Goal: Find specific page/section: Find specific page/section

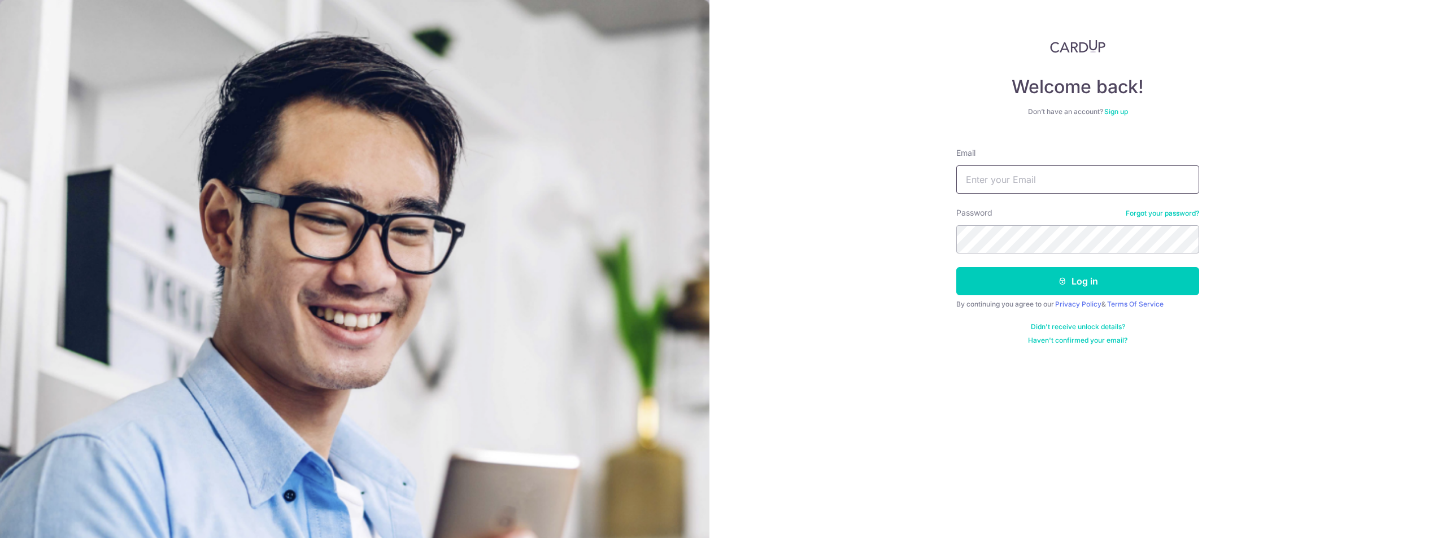
click at [1049, 174] on input "Email" at bounding box center [1078, 180] width 243 height 28
type input "[EMAIL_ADDRESS][DOMAIN_NAME]"
click at [957, 267] on button "Log in" at bounding box center [1078, 281] width 243 height 28
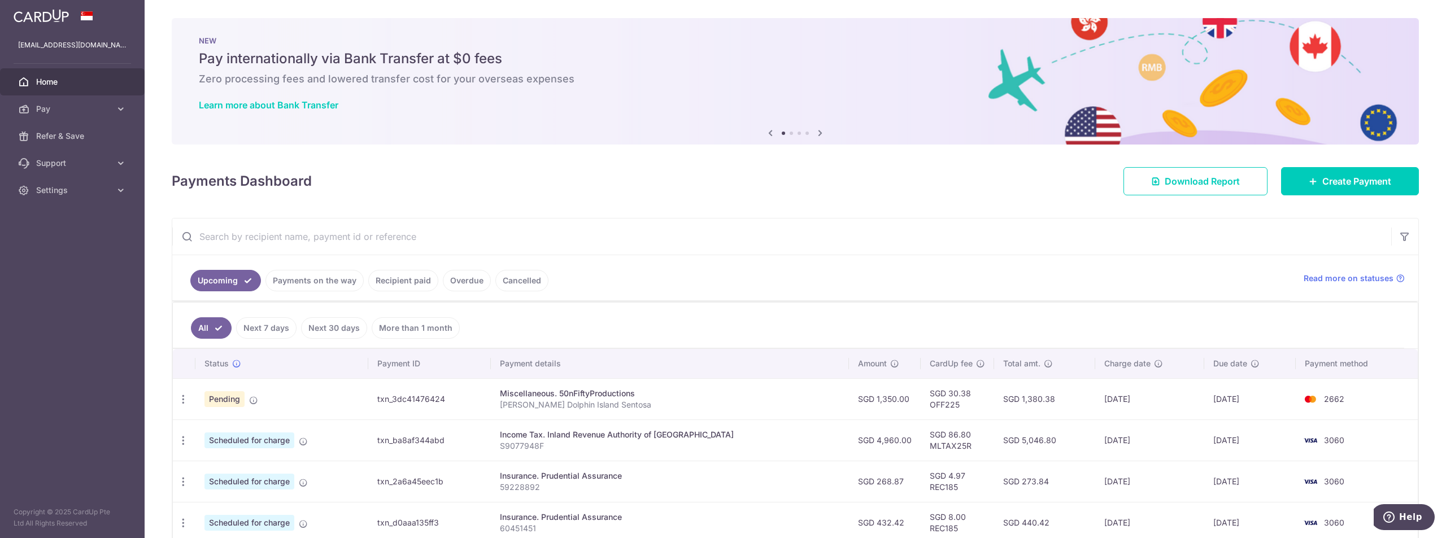
drag, startPoint x: 329, startPoint y: 285, endPoint x: 403, endPoint y: 242, distance: 85.9
click at [403, 242] on div "Upcoming Payments on the way Recipient paid Overdue Cancelled Read more on stat…" at bounding box center [795, 519] width 1247 height 602
click at [120, 161] on icon at bounding box center [120, 163] width 11 height 11
click at [81, 215] on span "Contact Us" at bounding box center [73, 217] width 75 height 11
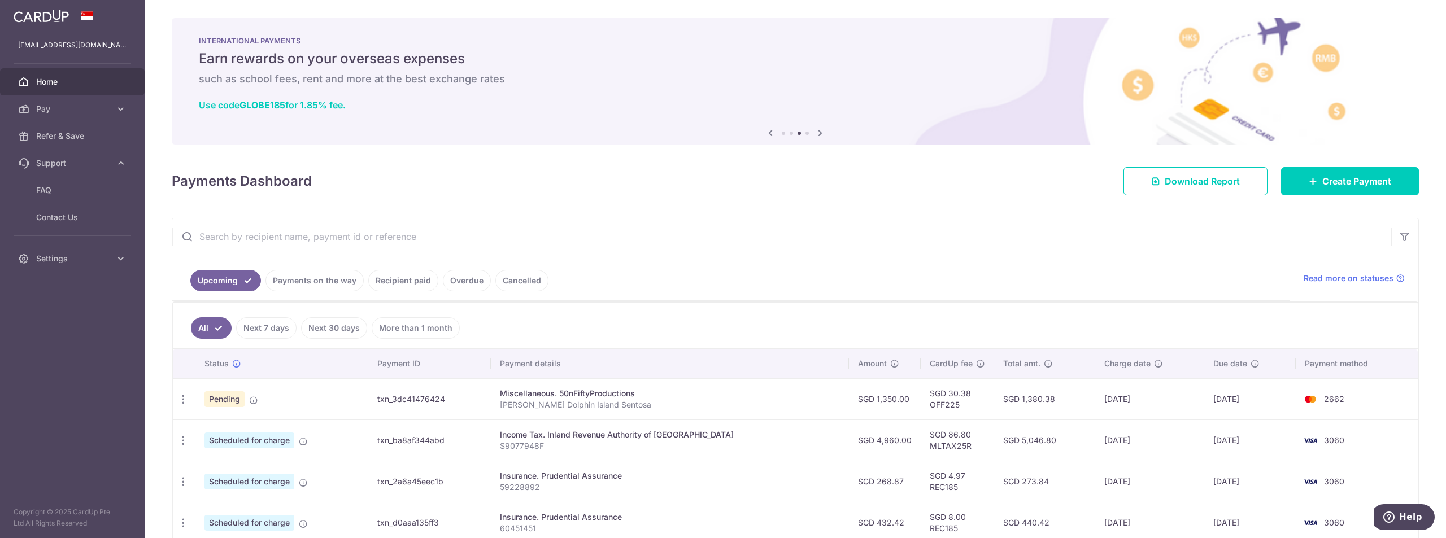
click at [416, 281] on link "Recipient paid" at bounding box center [403, 280] width 70 height 21
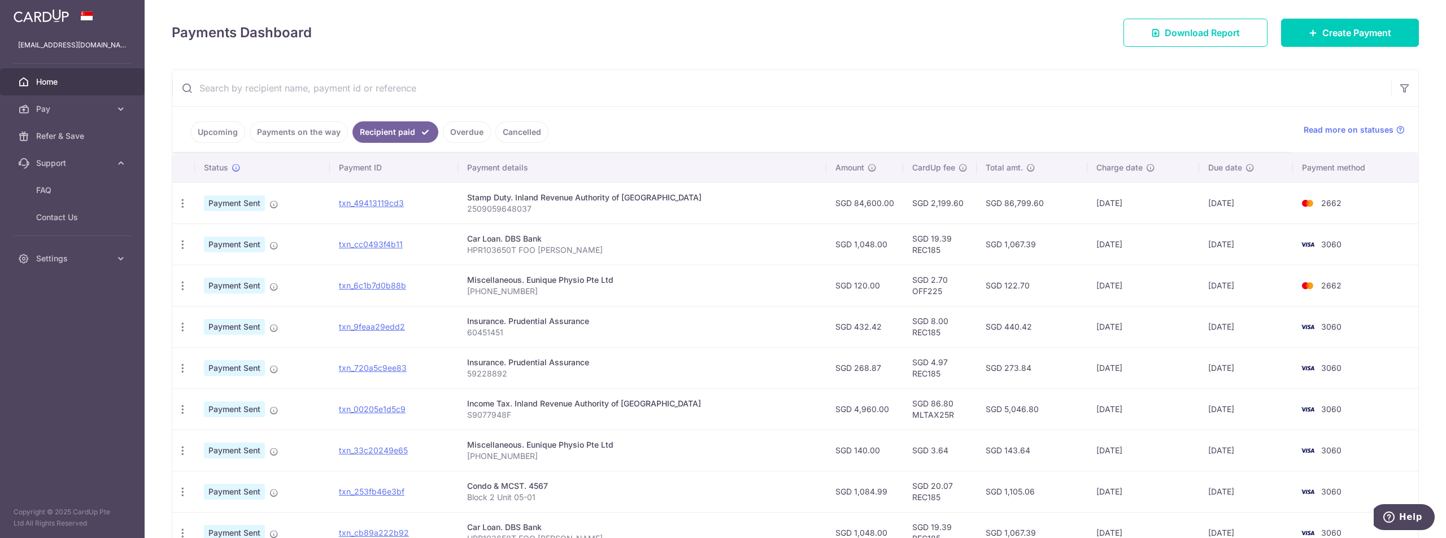
scroll to position [174, 0]
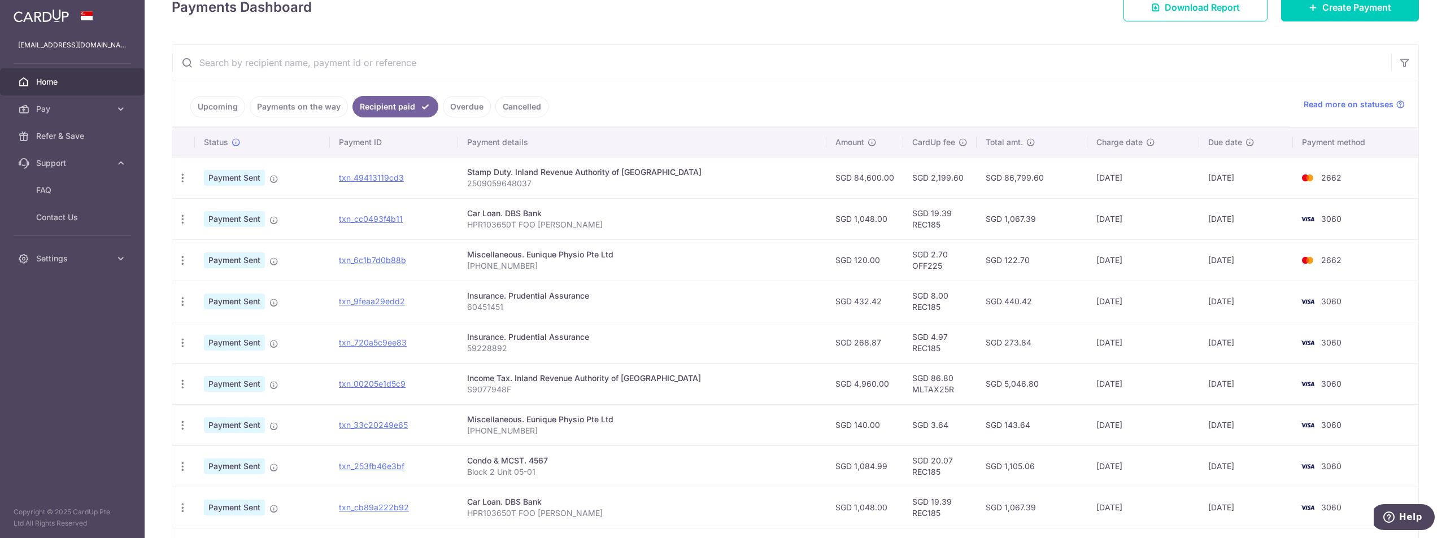
click at [1200, 384] on td "[DATE]" at bounding box center [1246, 383] width 94 height 41
click at [529, 188] on p "2509059648037" at bounding box center [642, 183] width 350 height 11
click at [530, 180] on p "2509059648037" at bounding box center [642, 183] width 350 height 11
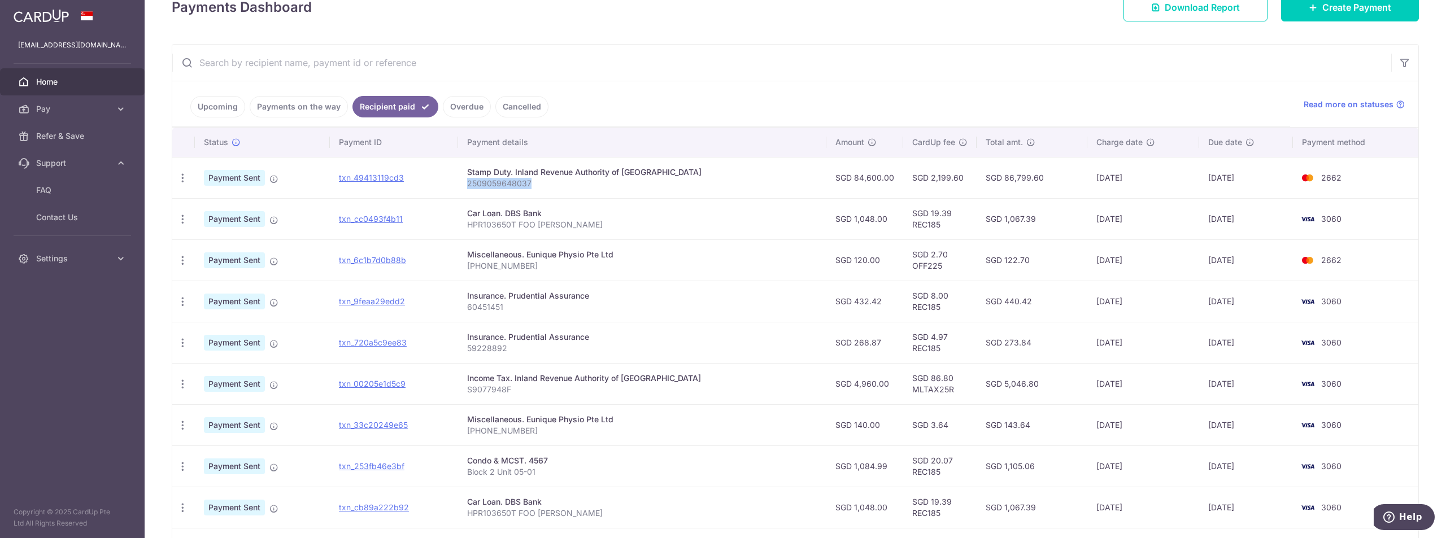
click at [530, 180] on p "2509059648037" at bounding box center [642, 183] width 350 height 11
copy p "2509059648037"
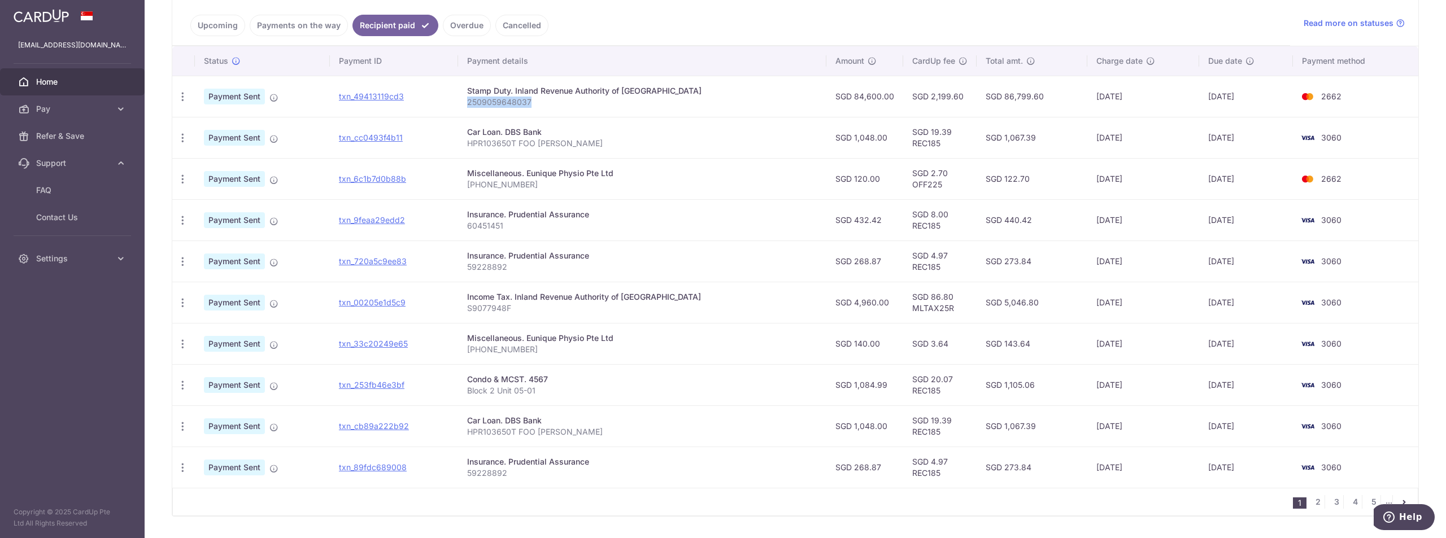
scroll to position [287, 0]
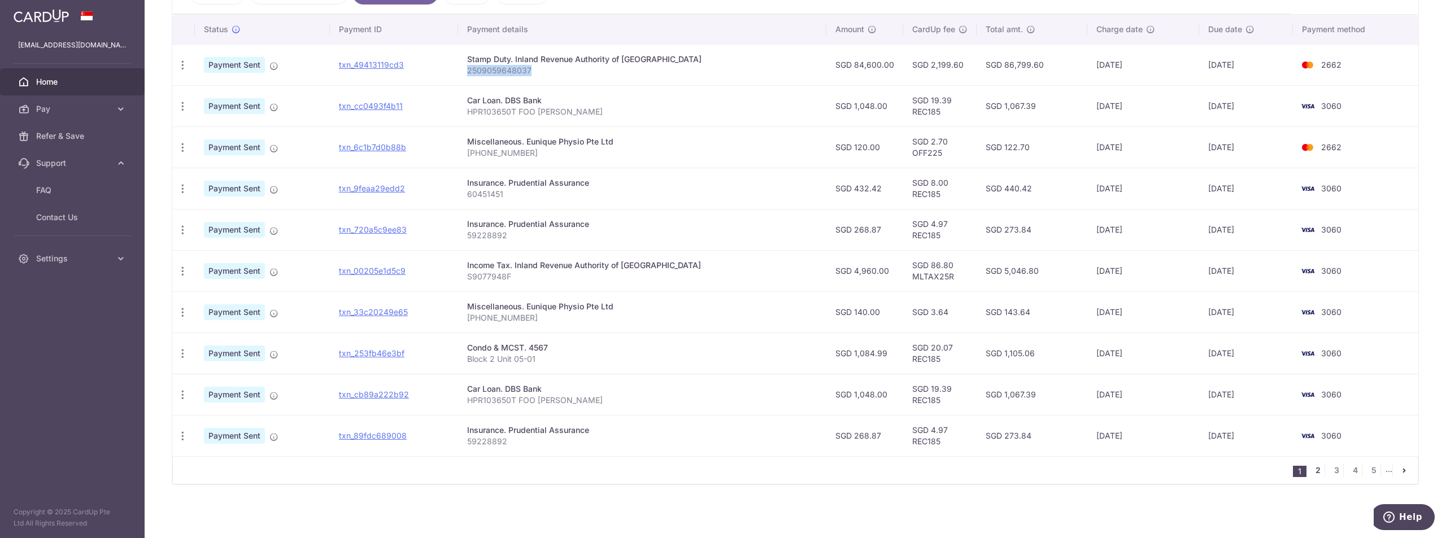
click at [1317, 472] on link "2" at bounding box center [1318, 471] width 14 height 14
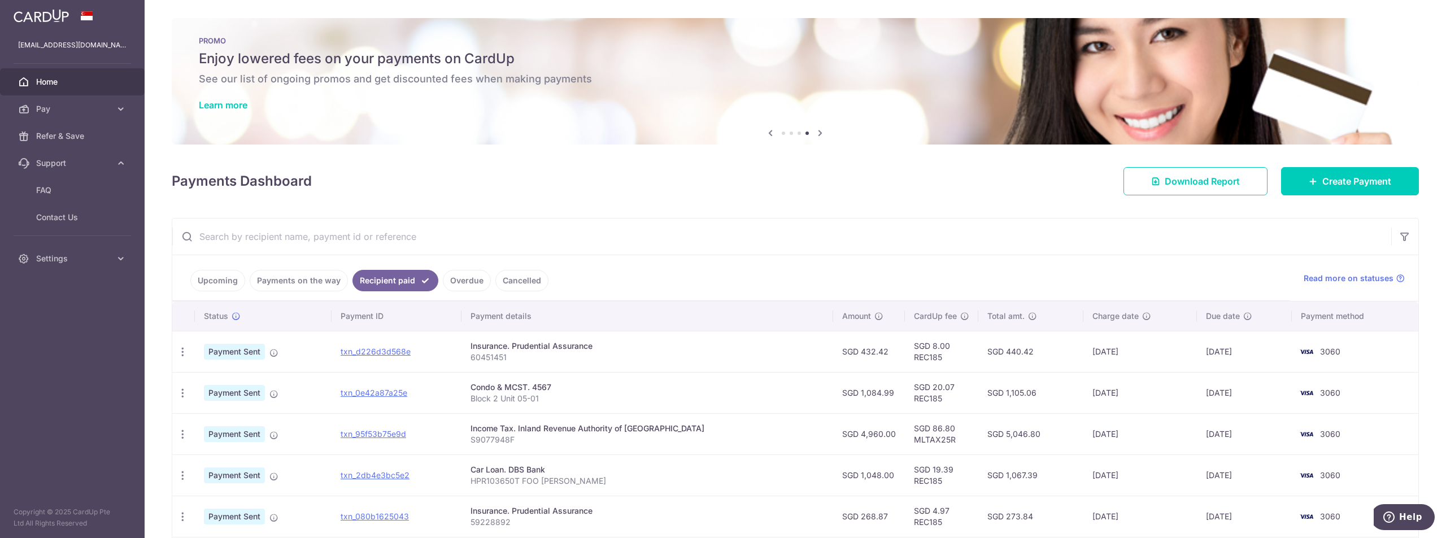
click at [1220, 428] on td "[DATE]" at bounding box center [1244, 434] width 95 height 41
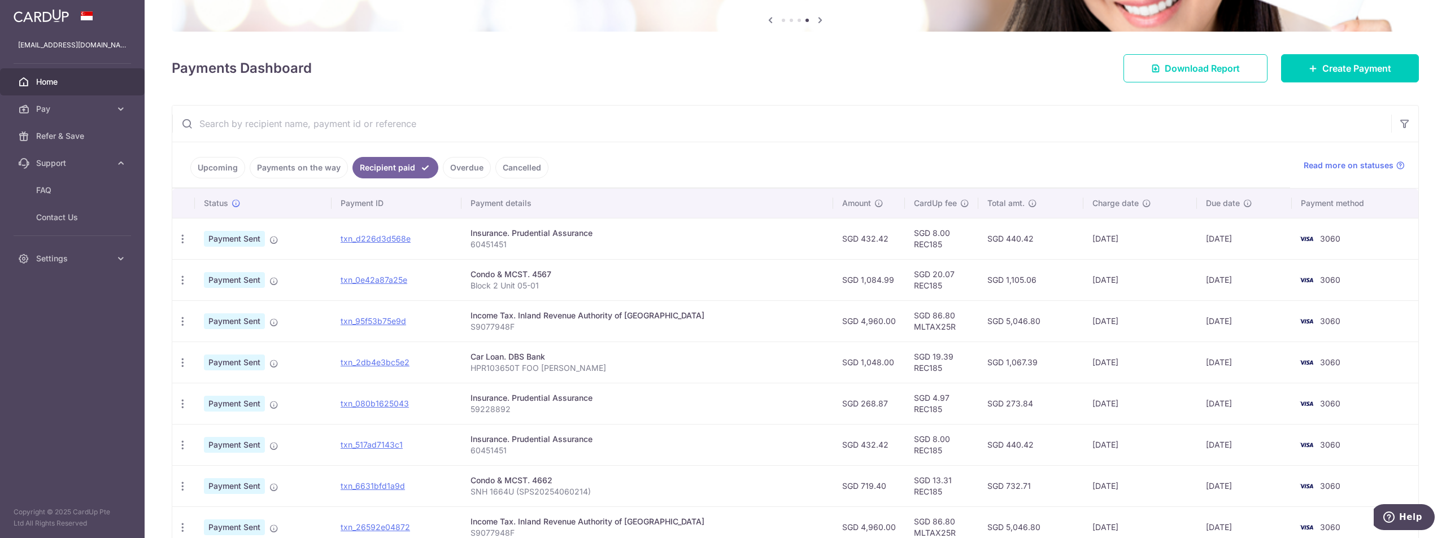
scroll to position [169, 0]
